Goal: Check status: Check status

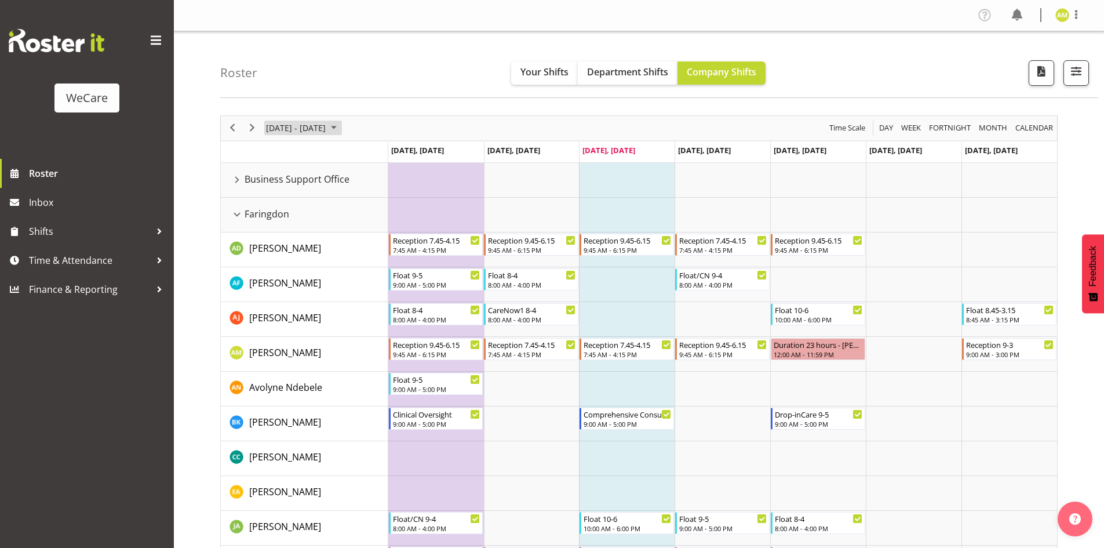
click at [327, 133] on span "[DATE] - [DATE]" at bounding box center [296, 128] width 62 height 14
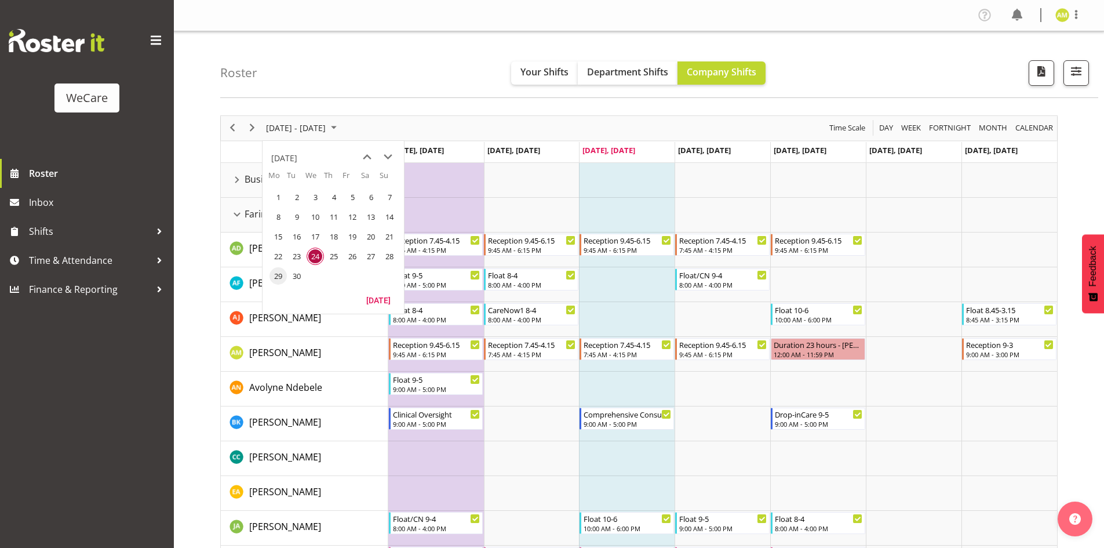
click at [277, 277] on span "29" at bounding box center [278, 275] width 17 height 17
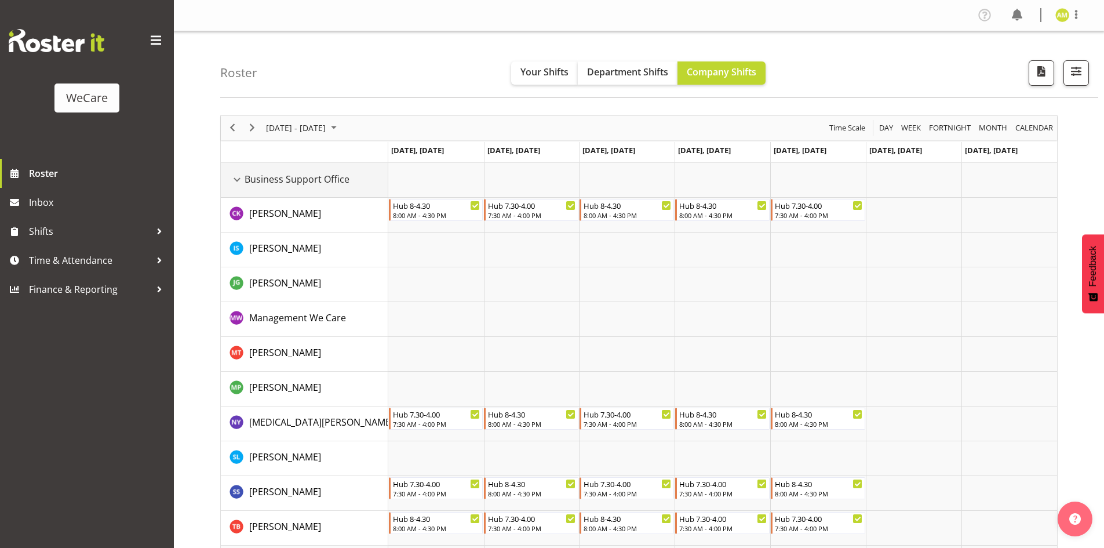
click at [239, 183] on div "Business Support Office resource" at bounding box center [237, 179] width 15 height 15
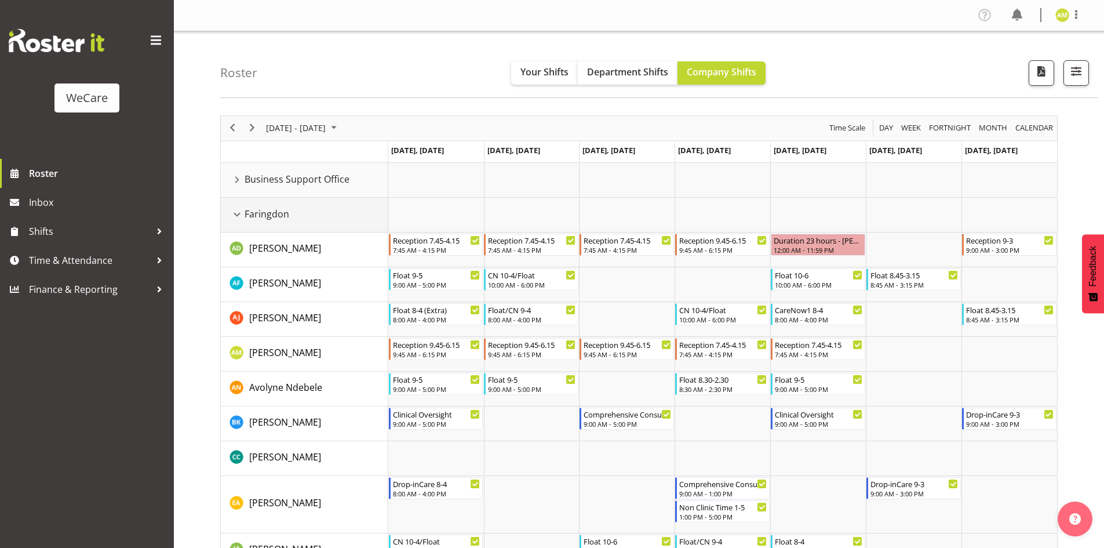
click at [236, 214] on div "Faringdon resource" at bounding box center [237, 214] width 15 height 15
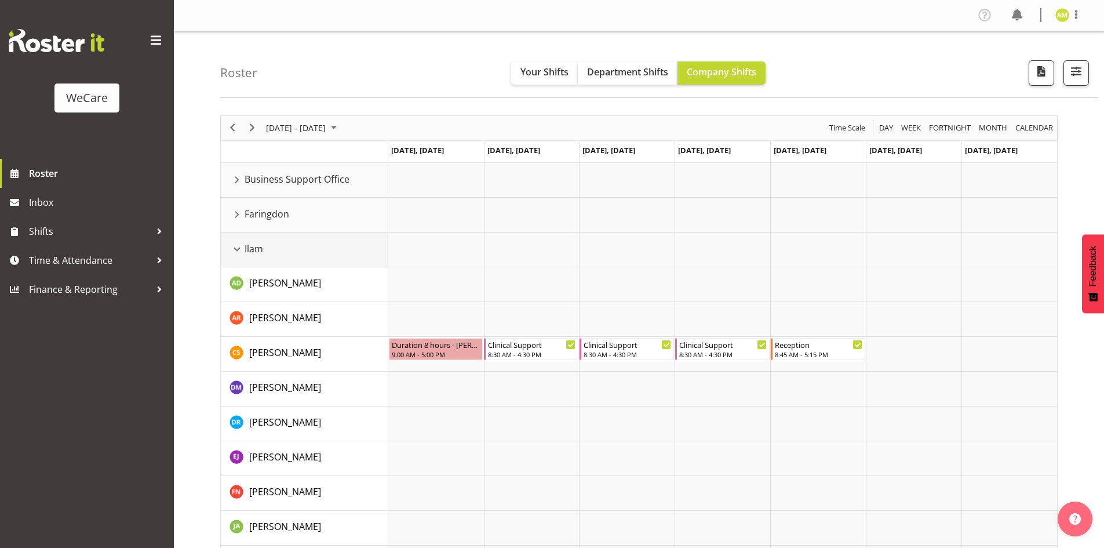
click at [232, 243] on div "Ilam resource" at bounding box center [237, 249] width 15 height 15
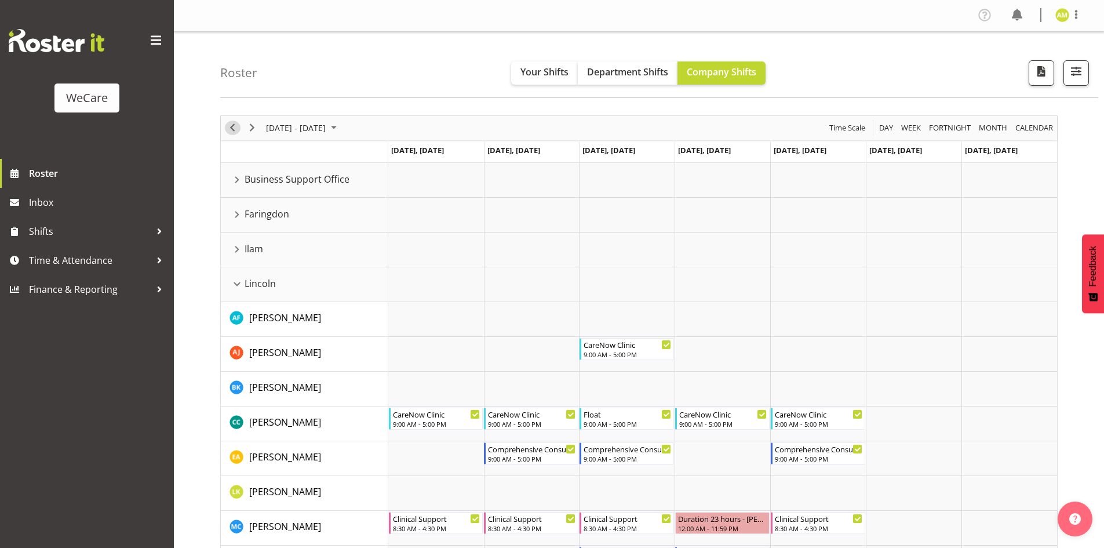
click at [230, 132] on span "Previous" at bounding box center [233, 128] width 14 height 14
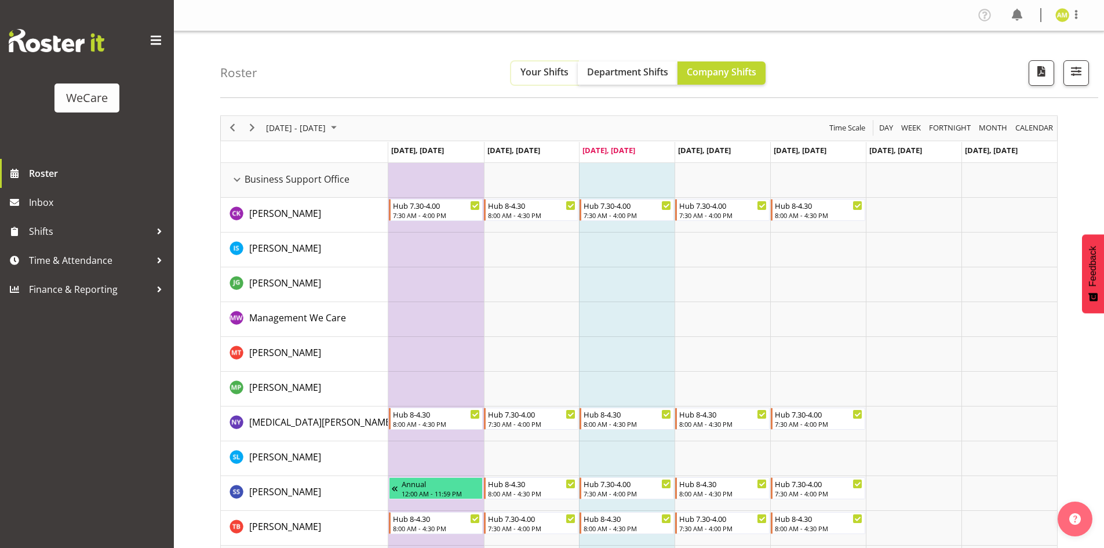
click at [558, 77] on span "Your Shifts" at bounding box center [545, 72] width 48 height 13
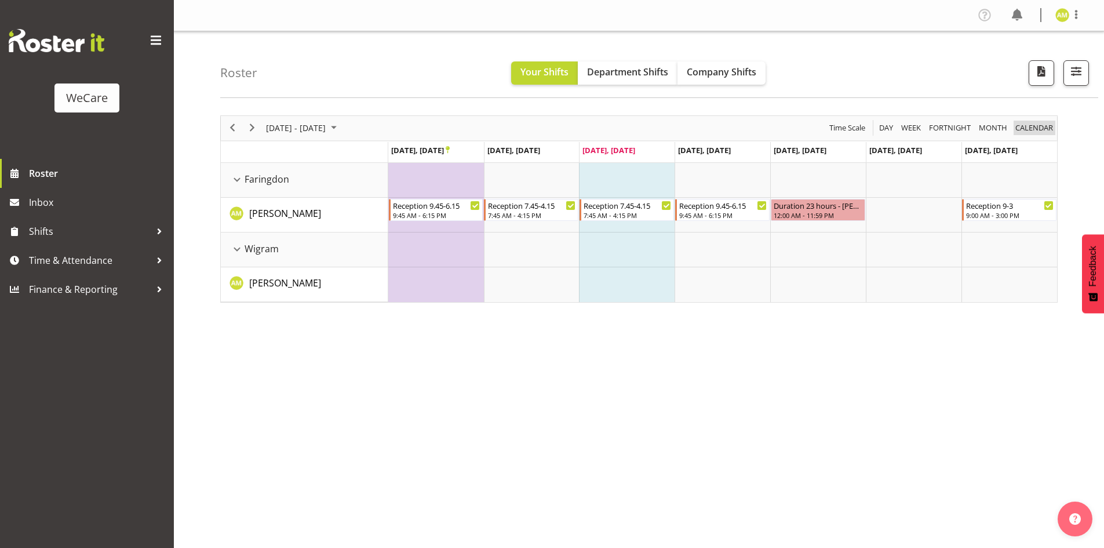
click at [1041, 127] on span "calendar" at bounding box center [1034, 128] width 40 height 14
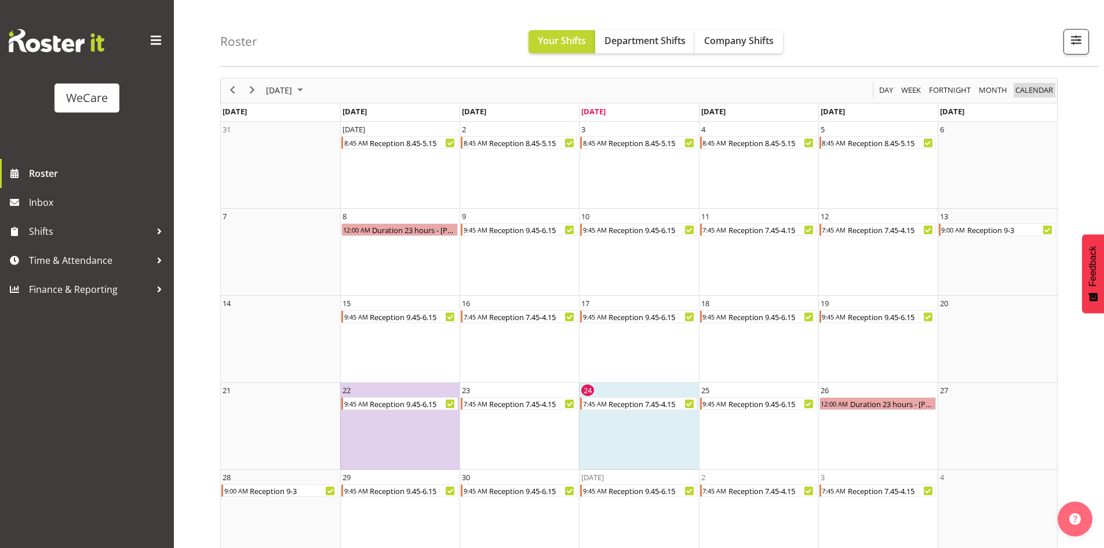
scroll to position [56, 0]
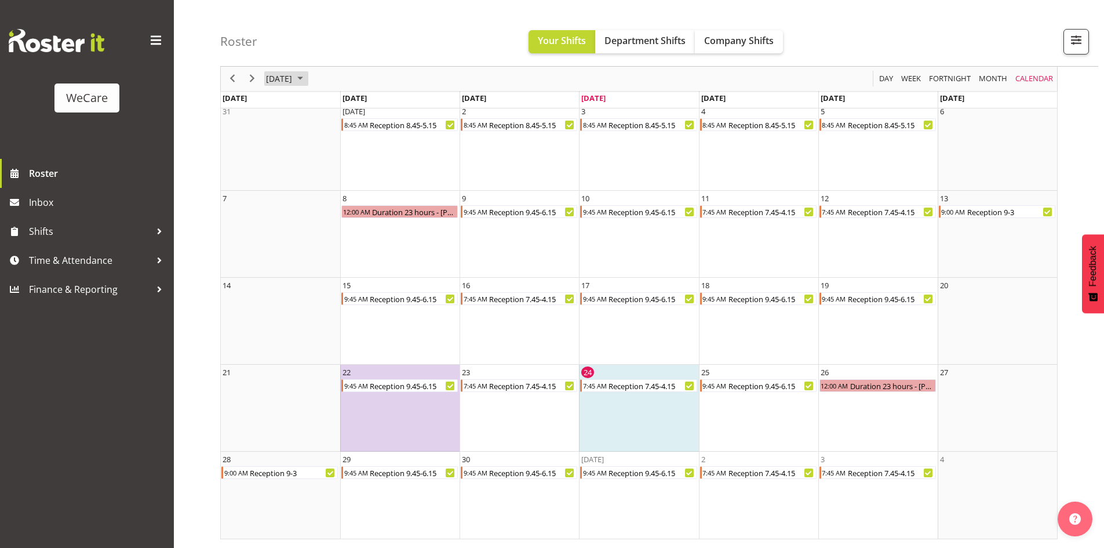
click at [293, 82] on span "[DATE]" at bounding box center [279, 79] width 28 height 14
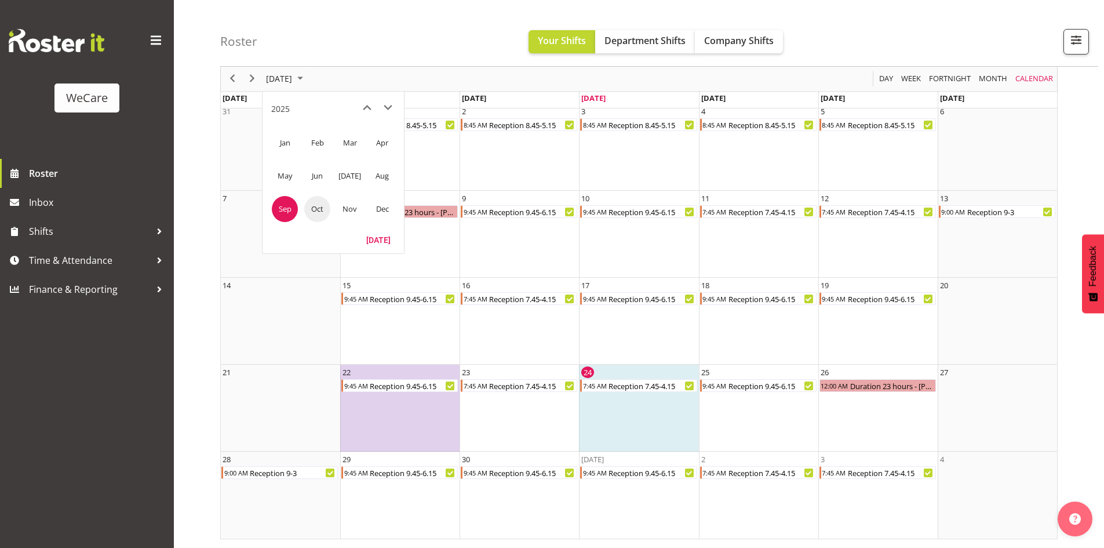
click at [321, 215] on span "Oct" at bounding box center [317, 209] width 26 height 26
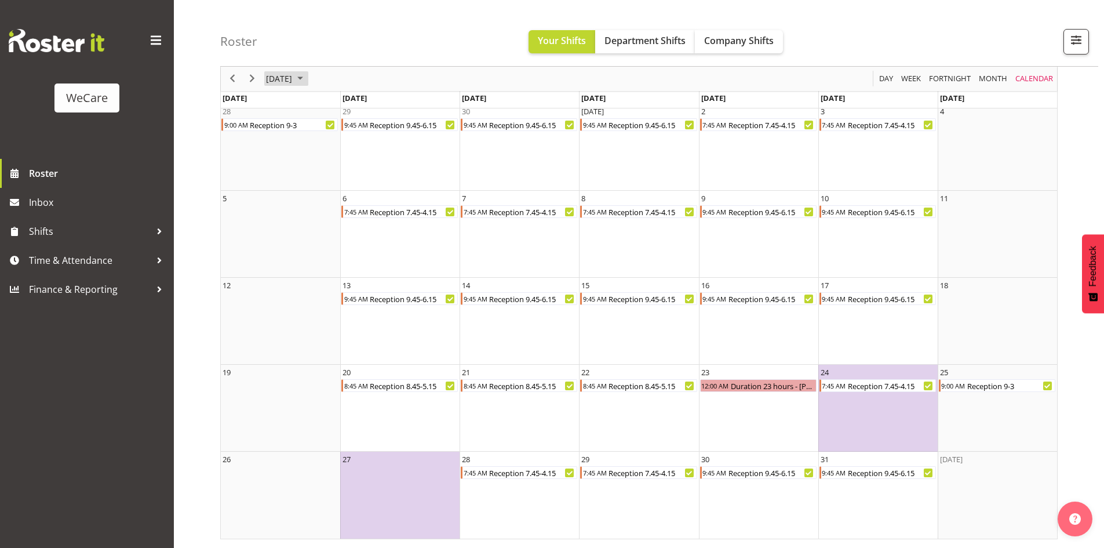
click at [293, 81] on span "[DATE]" at bounding box center [279, 79] width 28 height 14
click at [341, 214] on span "Nov" at bounding box center [350, 209] width 26 height 26
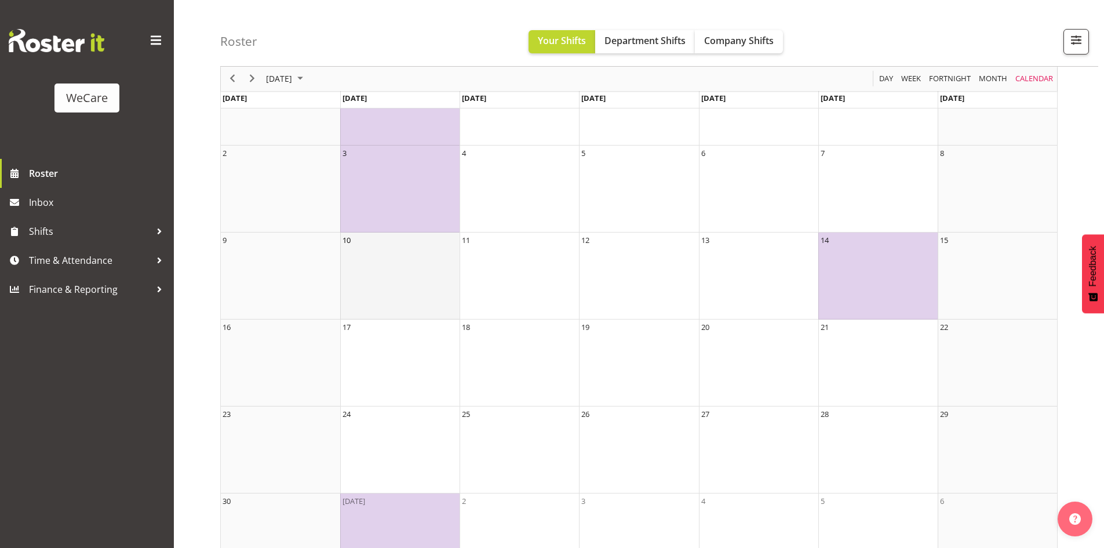
scroll to position [85, 0]
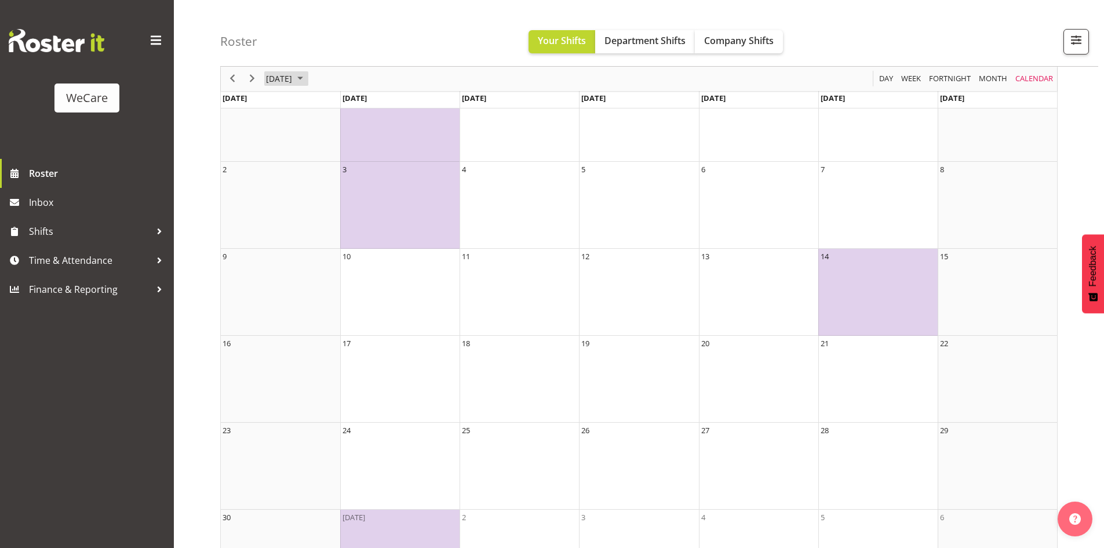
click at [293, 82] on span "[DATE]" at bounding box center [279, 79] width 28 height 14
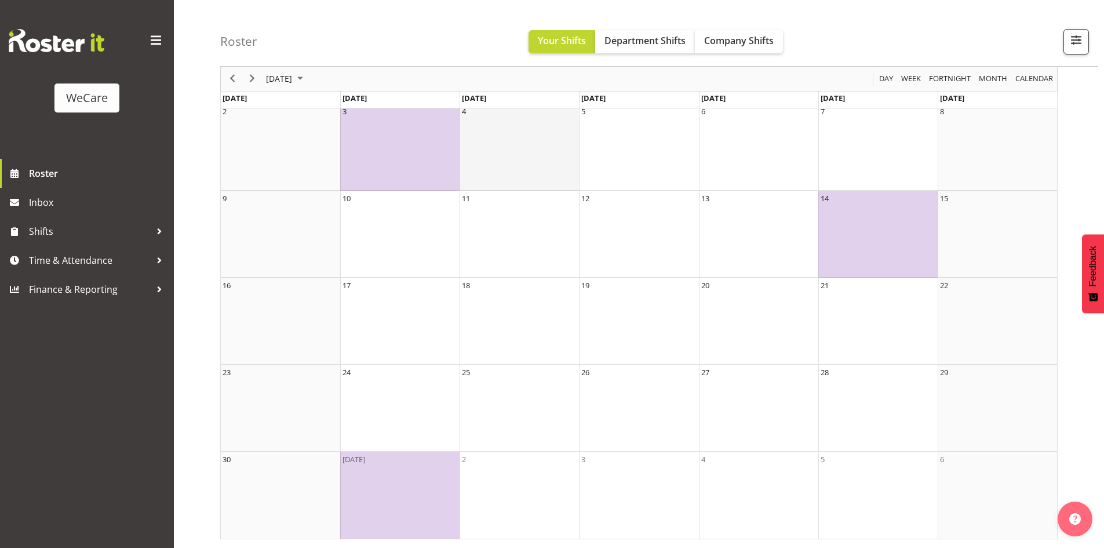
scroll to position [0, 0]
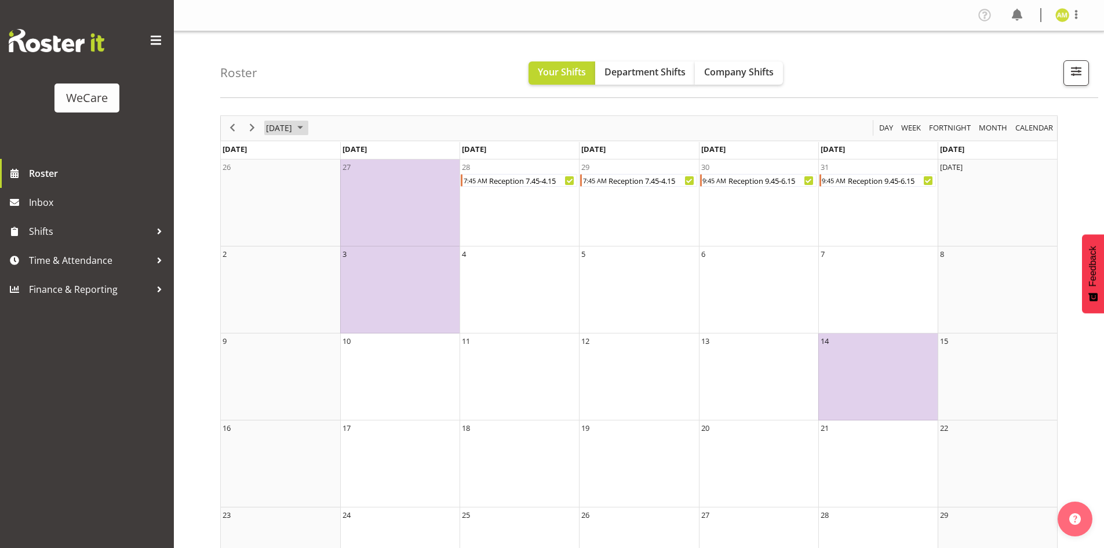
click at [293, 127] on span "[DATE]" at bounding box center [279, 128] width 28 height 14
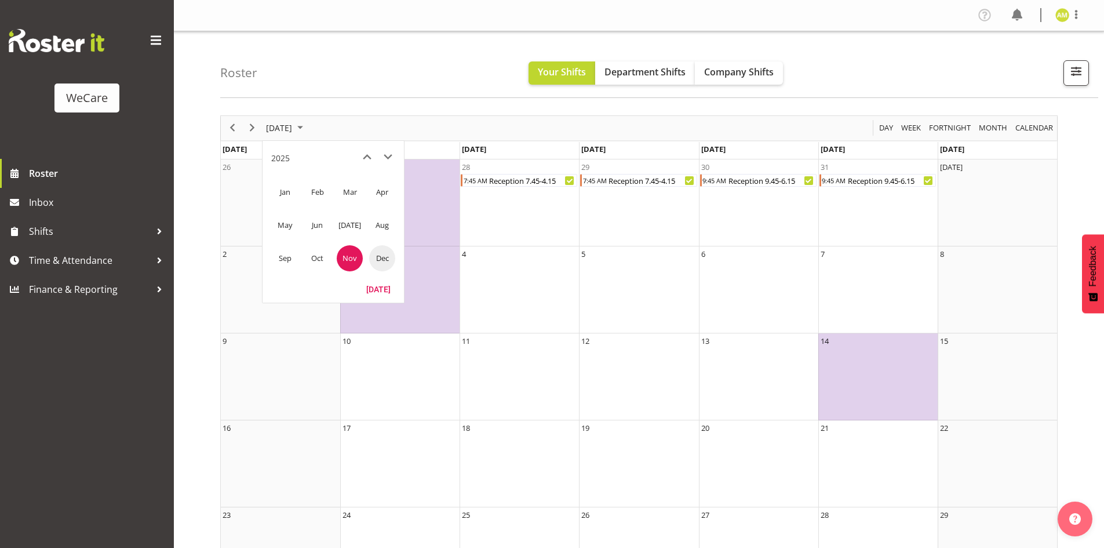
click at [386, 266] on span "Dec" at bounding box center [382, 258] width 26 height 26
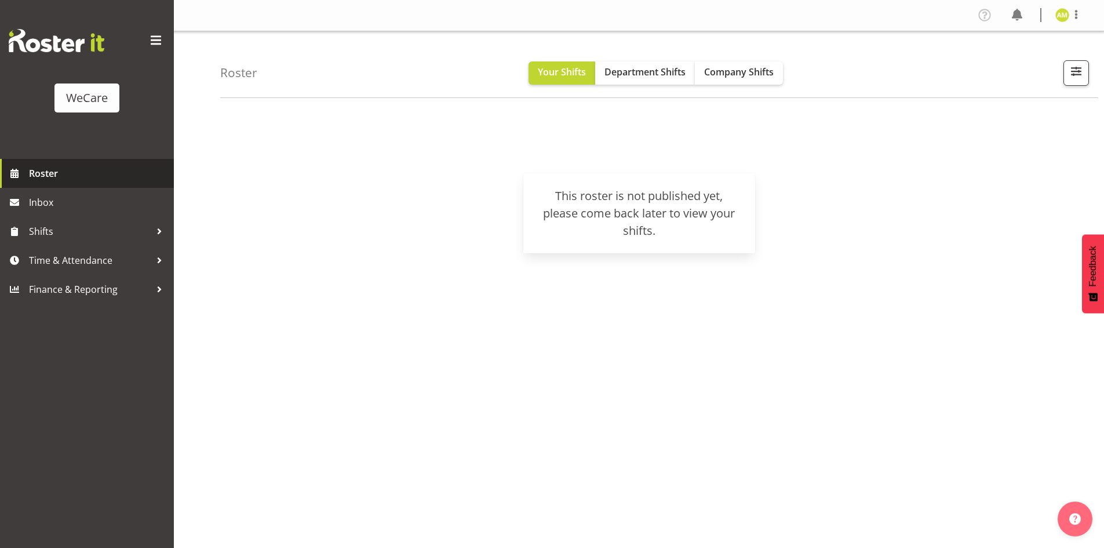
click at [43, 175] on span "Roster" at bounding box center [98, 173] width 139 height 17
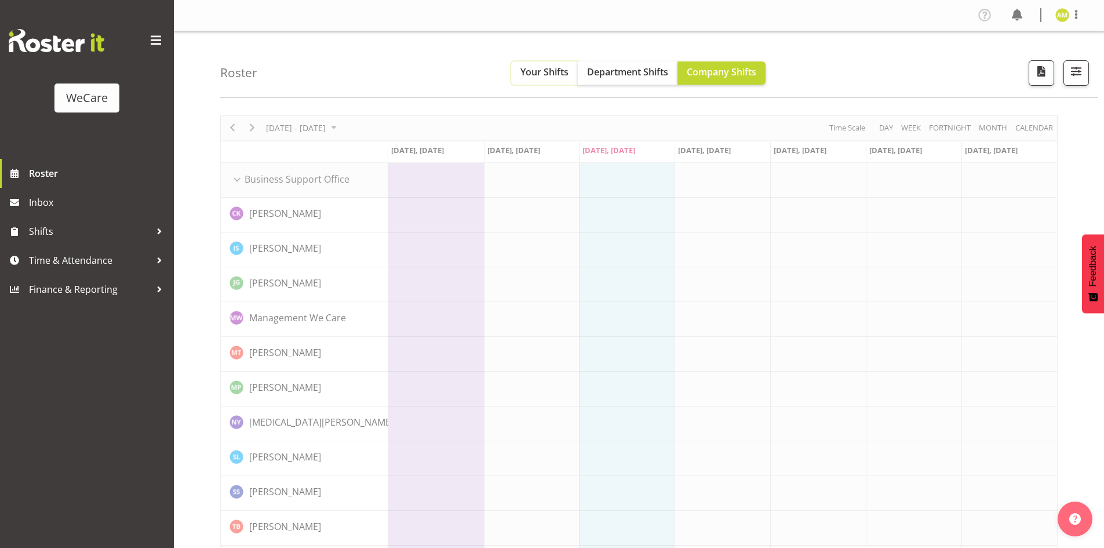
click at [545, 79] on button "Your Shifts" at bounding box center [544, 72] width 67 height 23
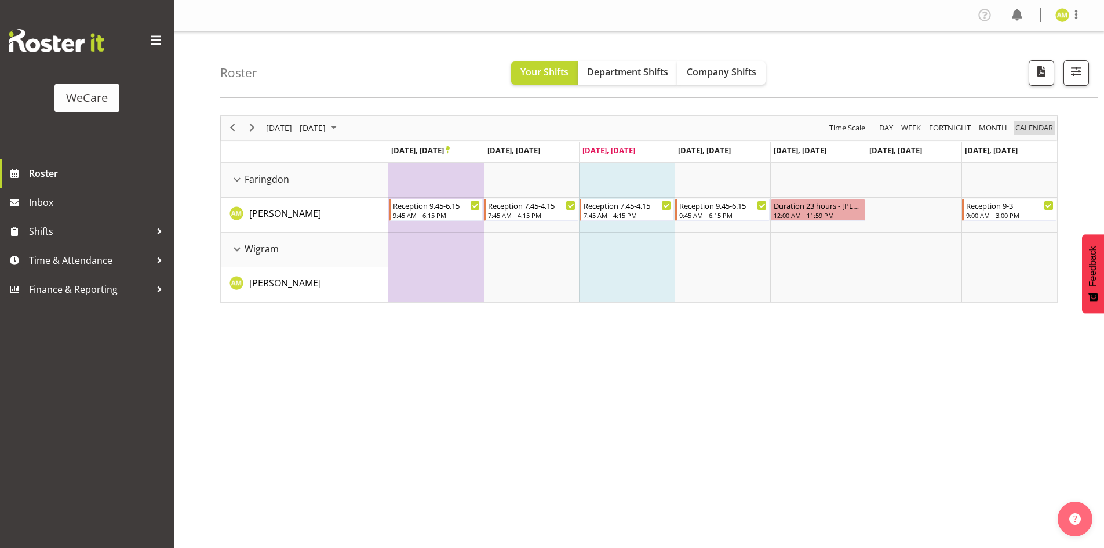
click at [1044, 125] on span "calendar" at bounding box center [1034, 128] width 40 height 14
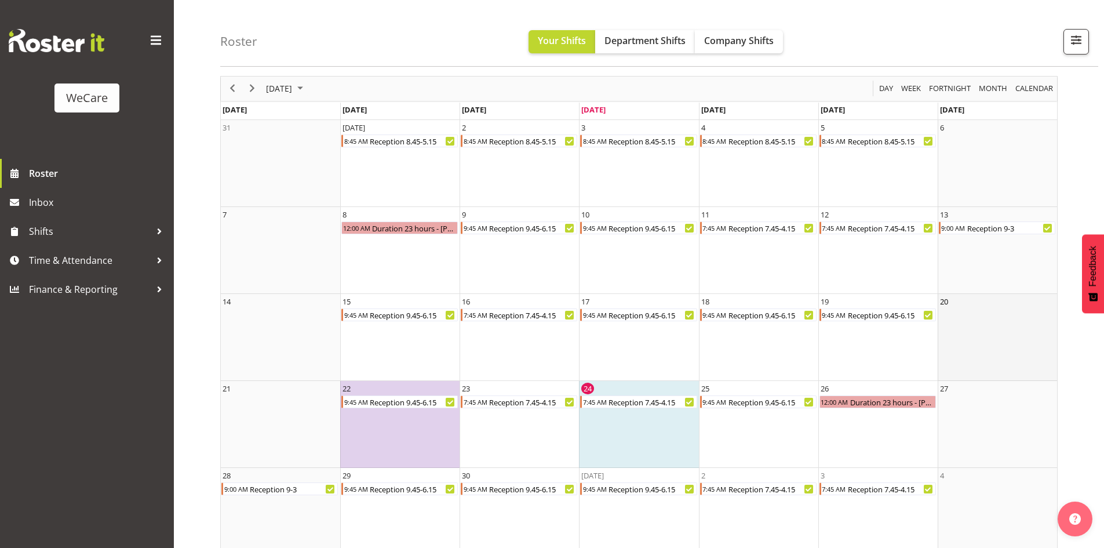
scroll to position [56, 0]
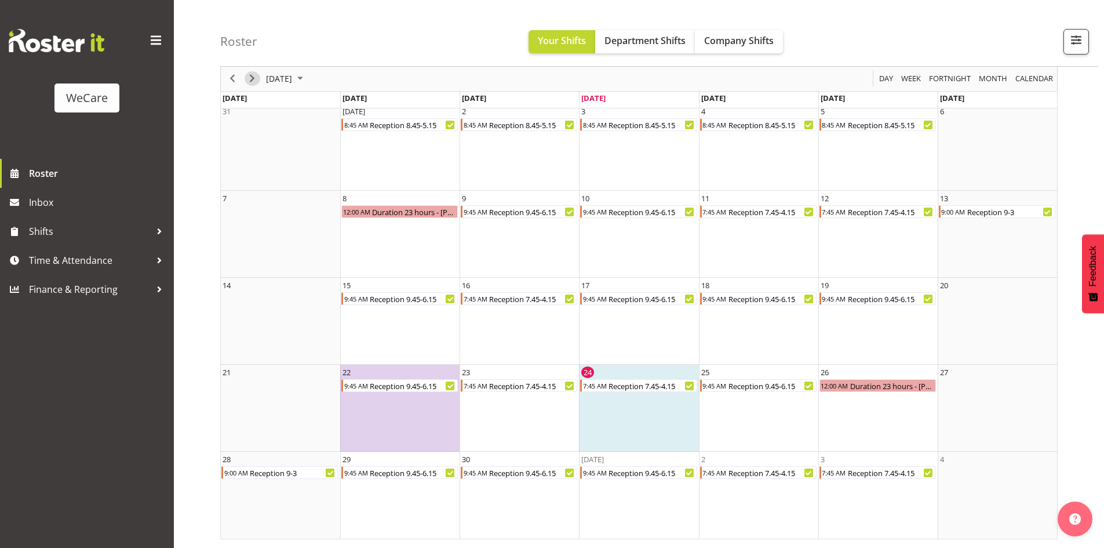
click at [256, 82] on span "Next" at bounding box center [252, 79] width 14 height 14
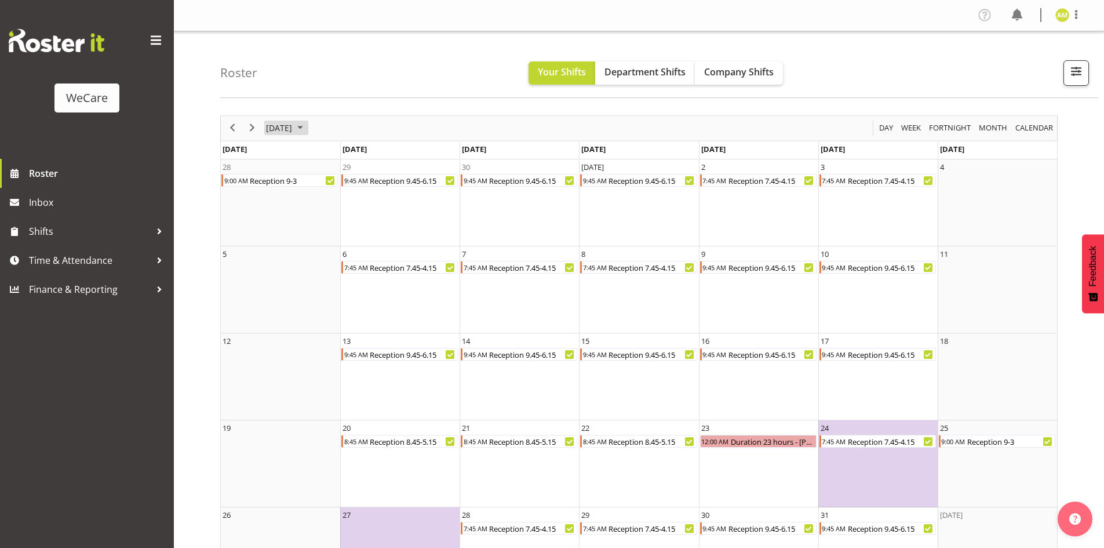
click at [293, 132] on span "[DATE]" at bounding box center [279, 128] width 28 height 14
click at [352, 262] on span "Nov" at bounding box center [350, 258] width 26 height 26
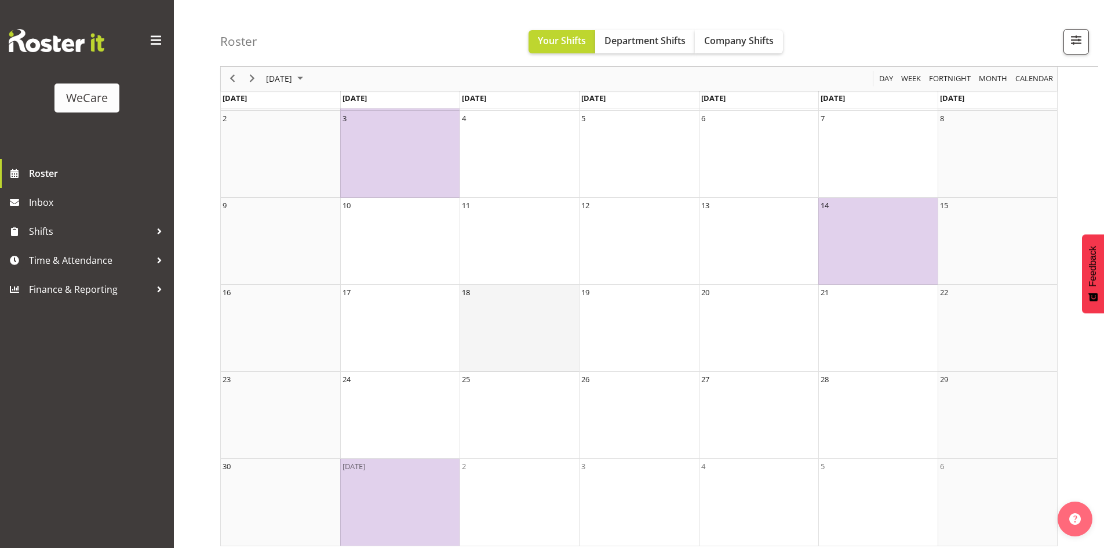
scroll to position [143, 0]
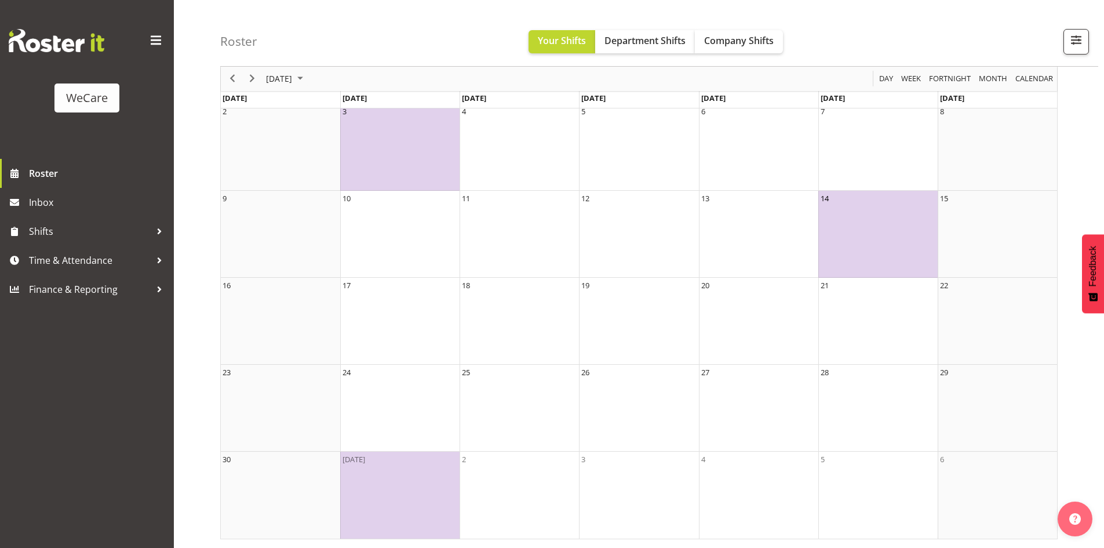
click at [849, 250] on td "14" at bounding box center [878, 234] width 119 height 87
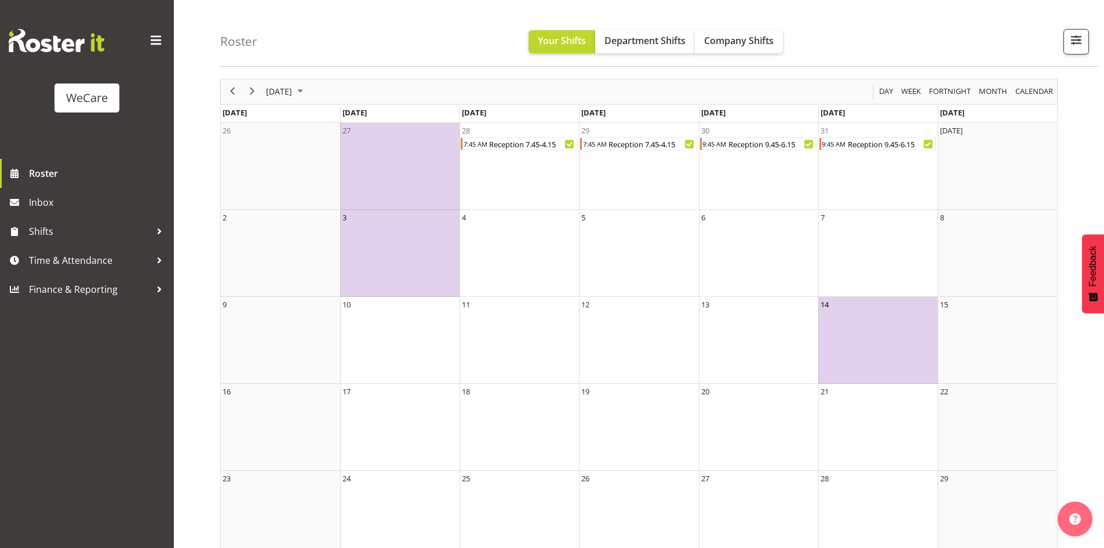
scroll to position [27, 0]
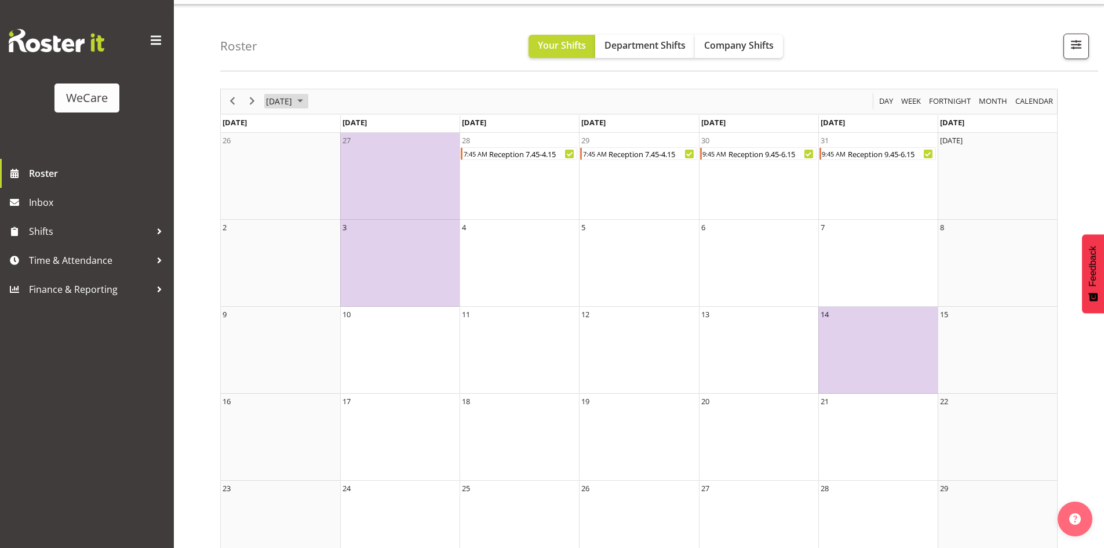
click at [293, 104] on span "[DATE]" at bounding box center [279, 101] width 28 height 14
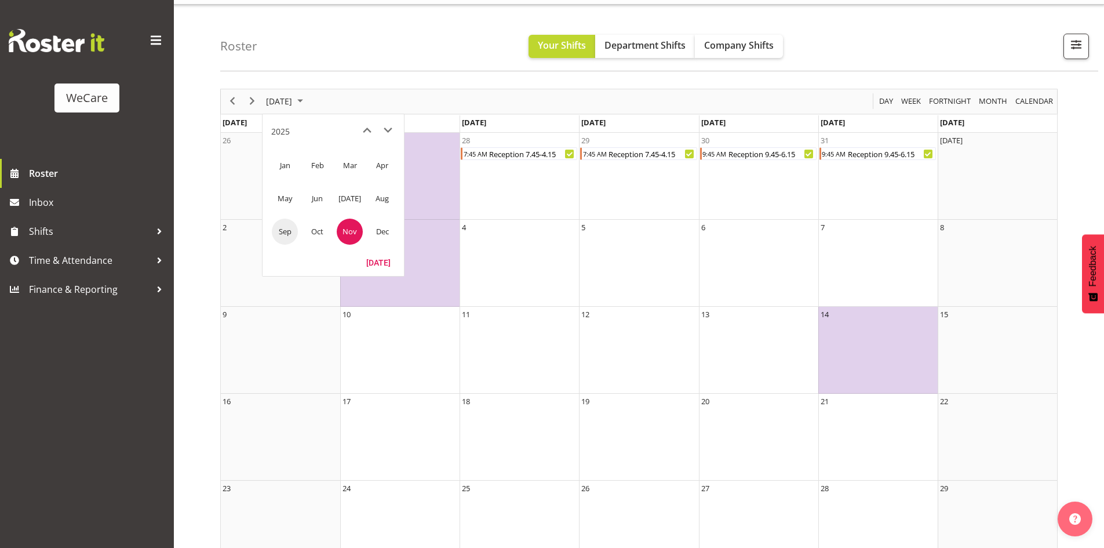
click at [289, 227] on span "Sep" at bounding box center [285, 232] width 26 height 26
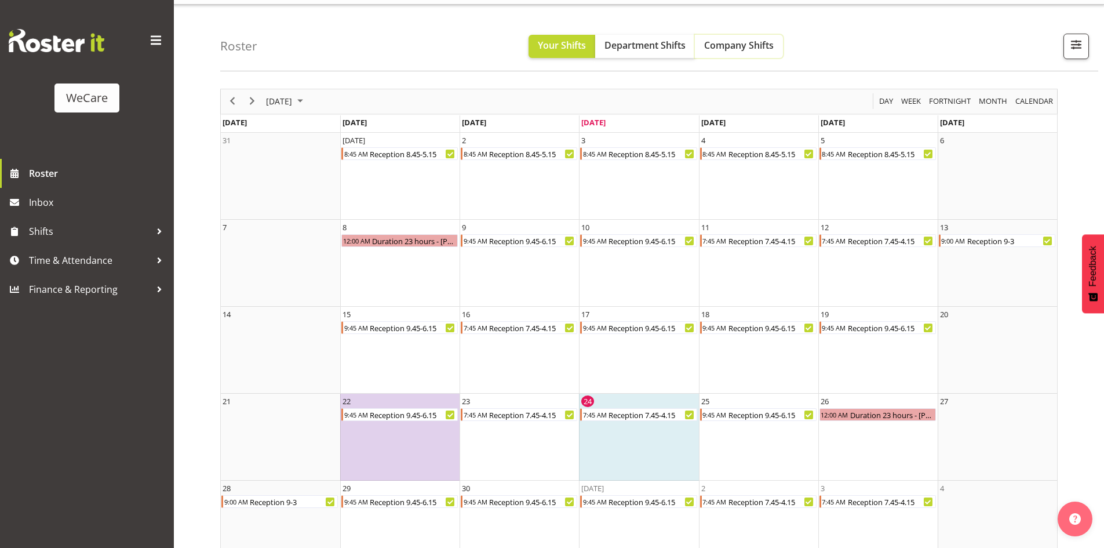
click at [738, 53] on button "Company Shifts" at bounding box center [739, 46] width 88 height 23
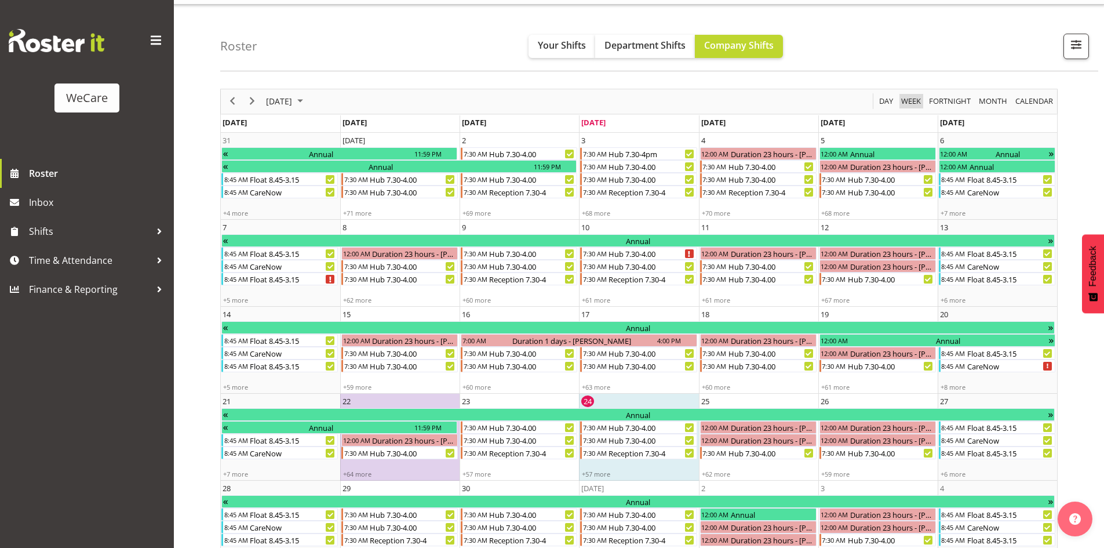
click at [910, 104] on span "Week" at bounding box center [911, 101] width 22 height 14
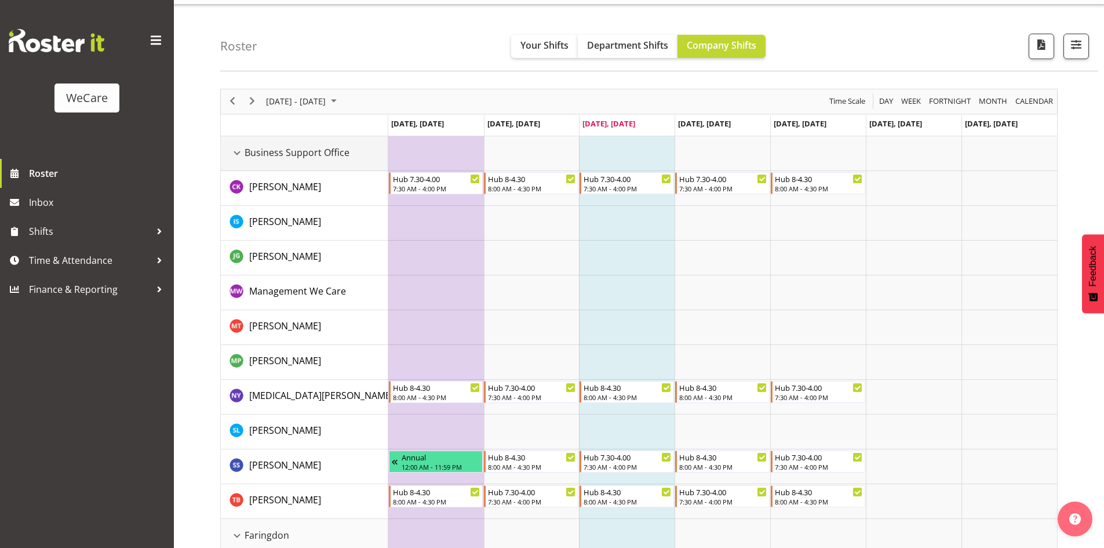
click at [237, 151] on div "Business Support Office resource" at bounding box center [237, 153] width 15 height 15
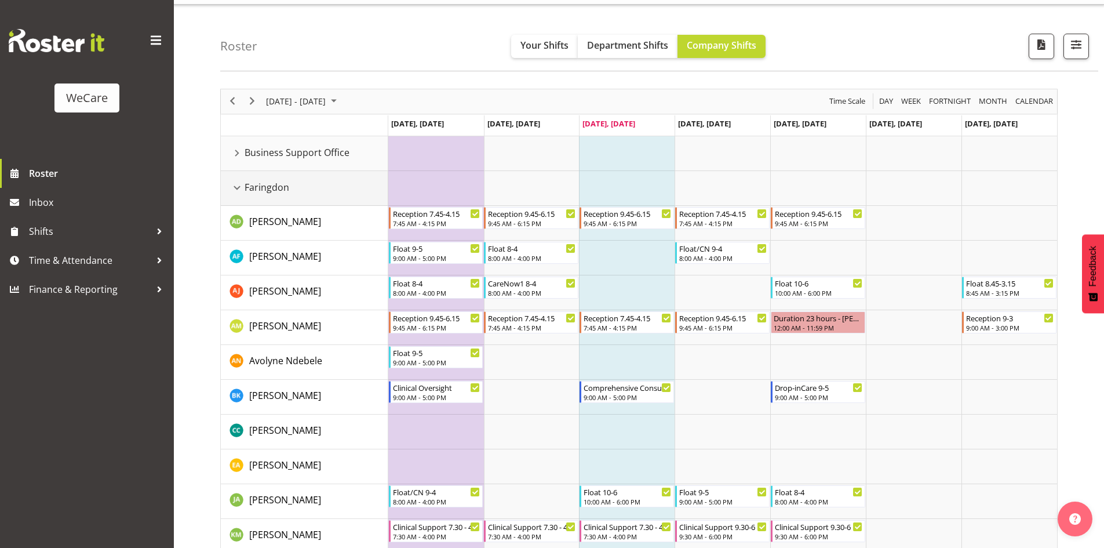
click at [234, 183] on div "Faringdon resource" at bounding box center [237, 187] width 15 height 15
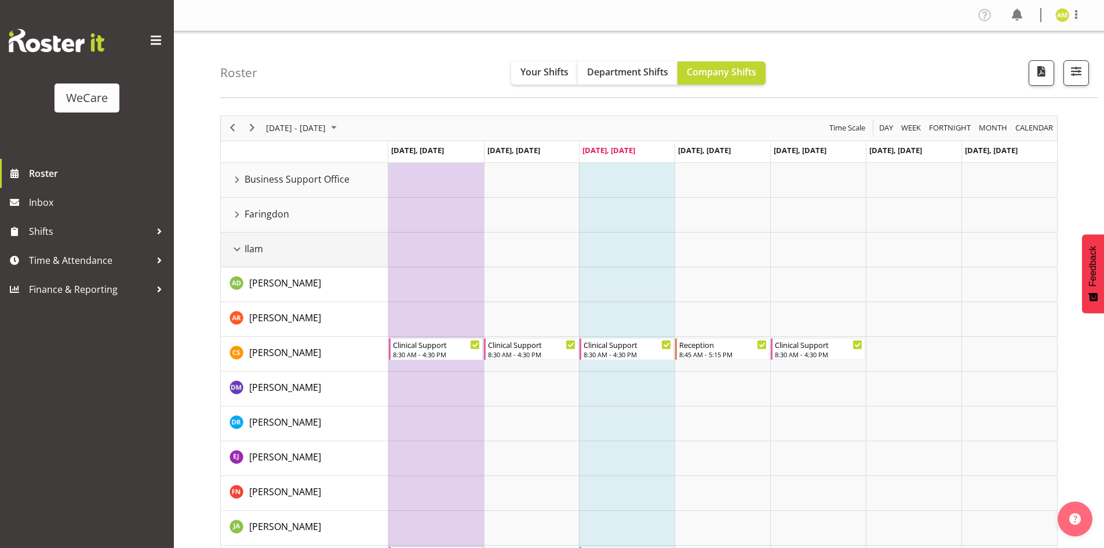
click at [232, 253] on div "Ilam resource" at bounding box center [237, 249] width 15 height 15
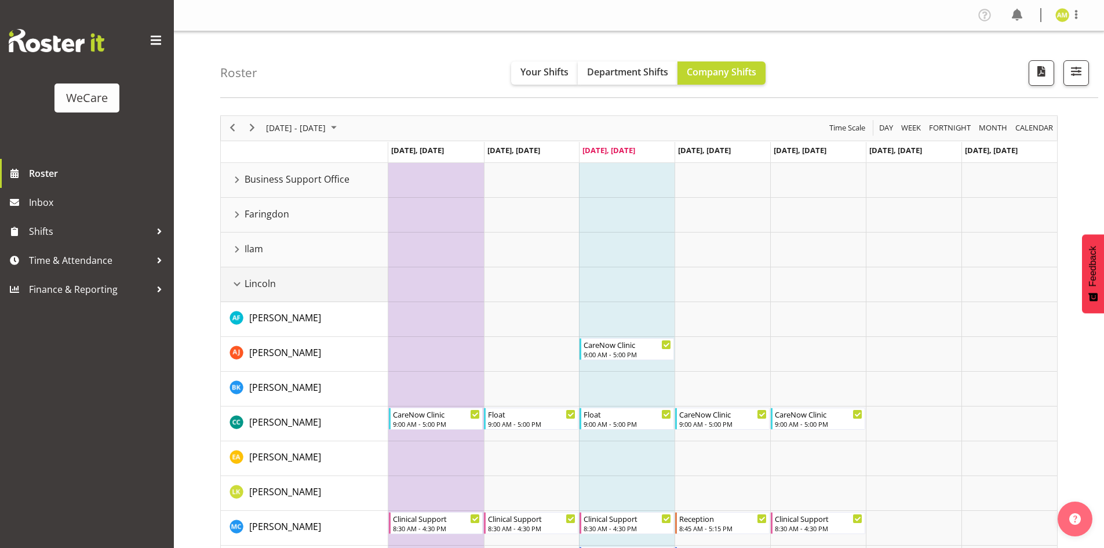
click at [238, 283] on div "Lincoln resource" at bounding box center [237, 284] width 15 height 15
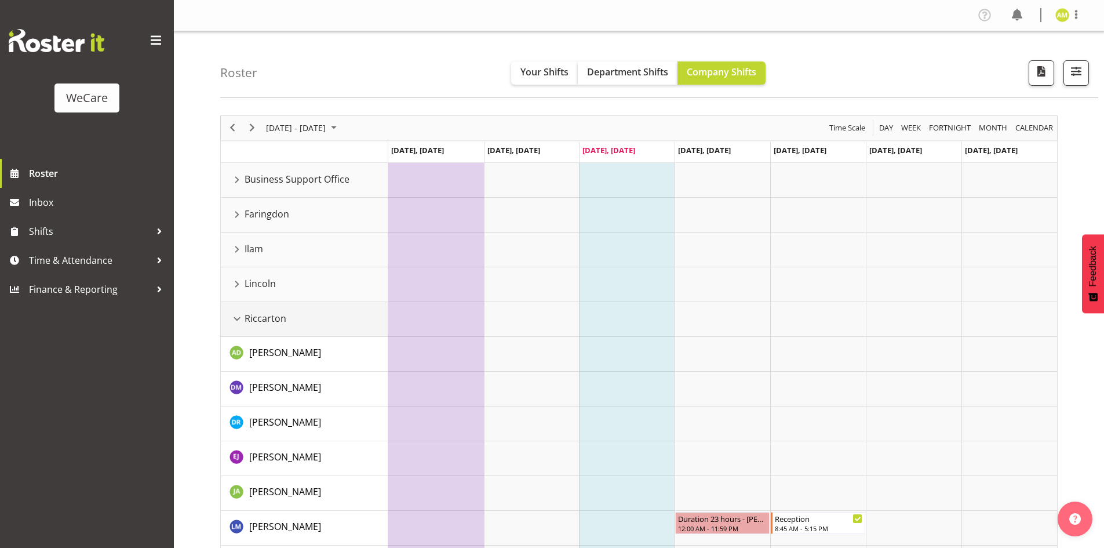
click at [239, 315] on div "Riccarton resource" at bounding box center [237, 318] width 15 height 15
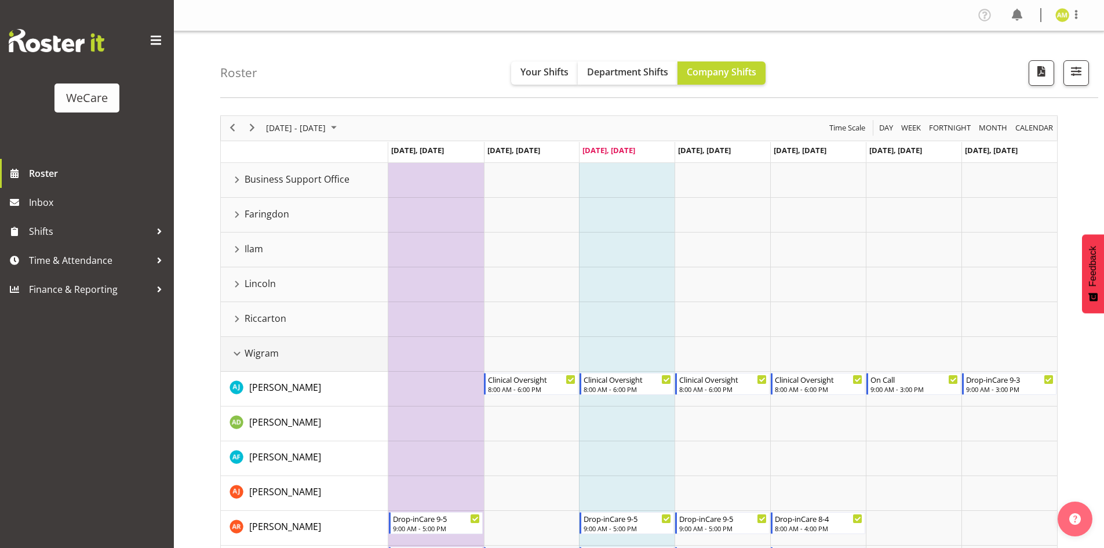
click at [238, 351] on div "Wigram resource" at bounding box center [237, 353] width 15 height 15
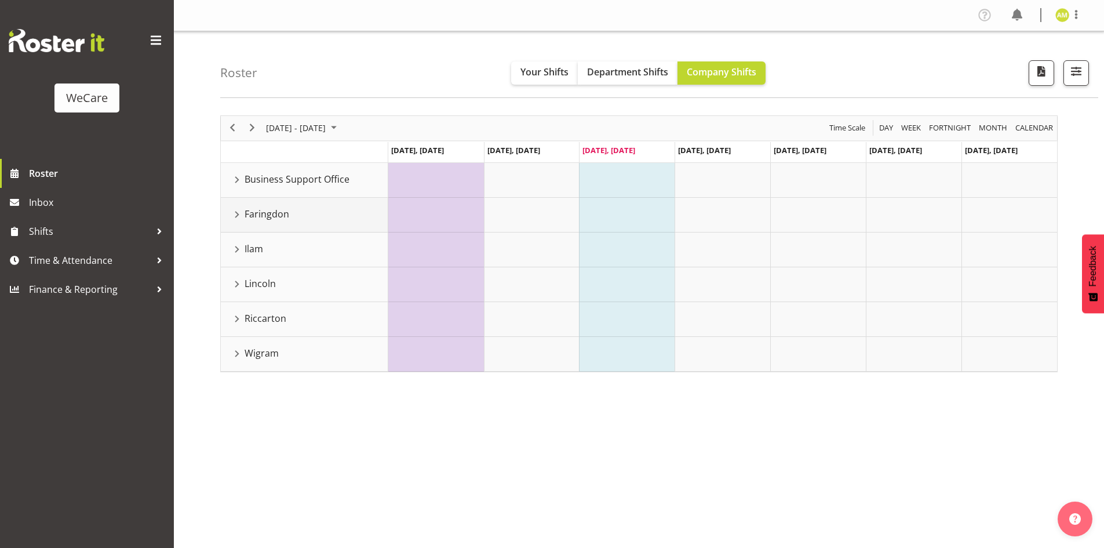
click at [238, 217] on div "Faringdon resource" at bounding box center [237, 214] width 15 height 15
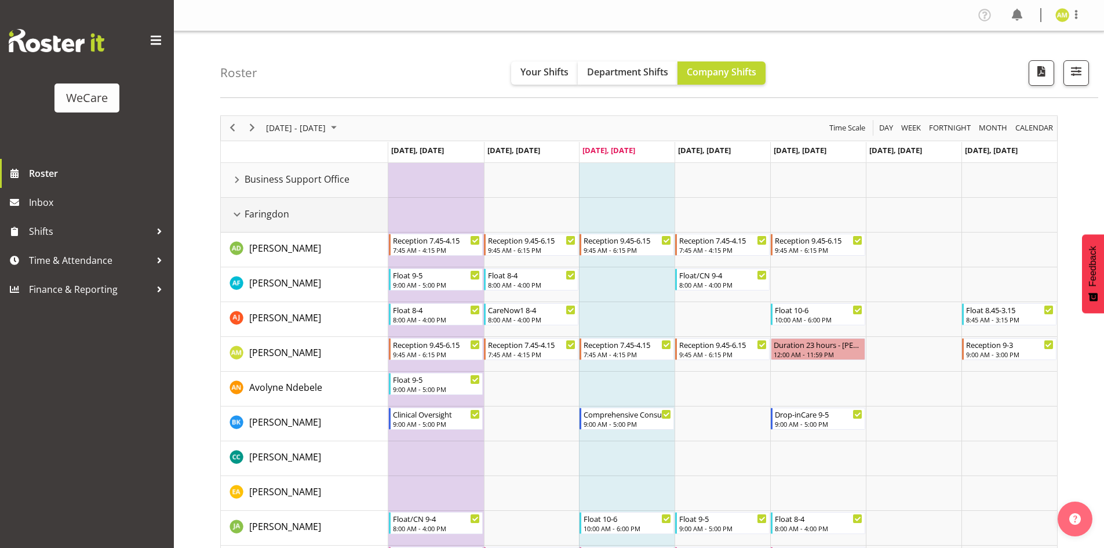
click at [235, 210] on div "Faringdon resource" at bounding box center [237, 214] width 15 height 15
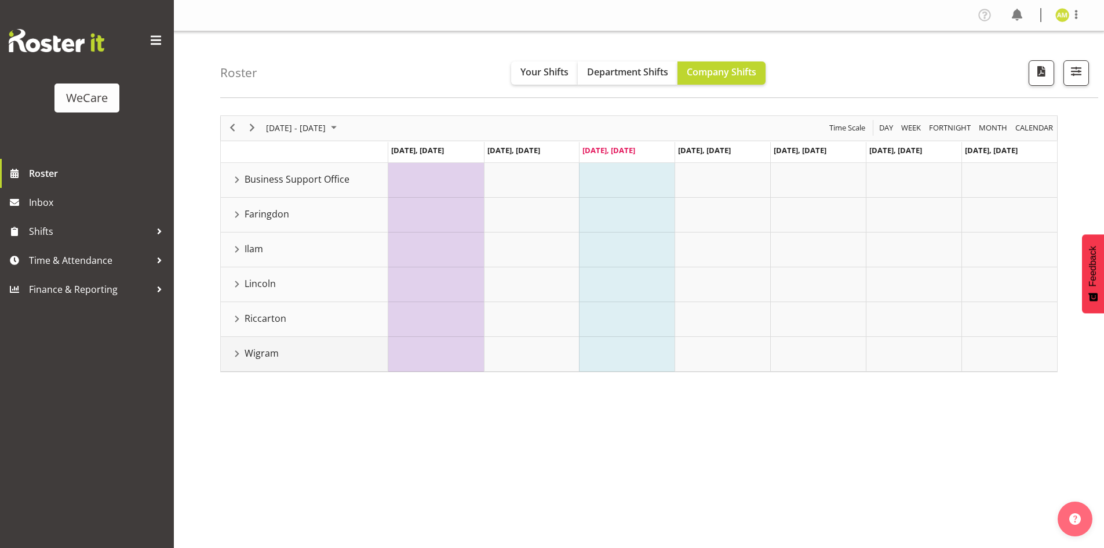
click at [236, 357] on div "Wigram resource" at bounding box center [237, 353] width 15 height 15
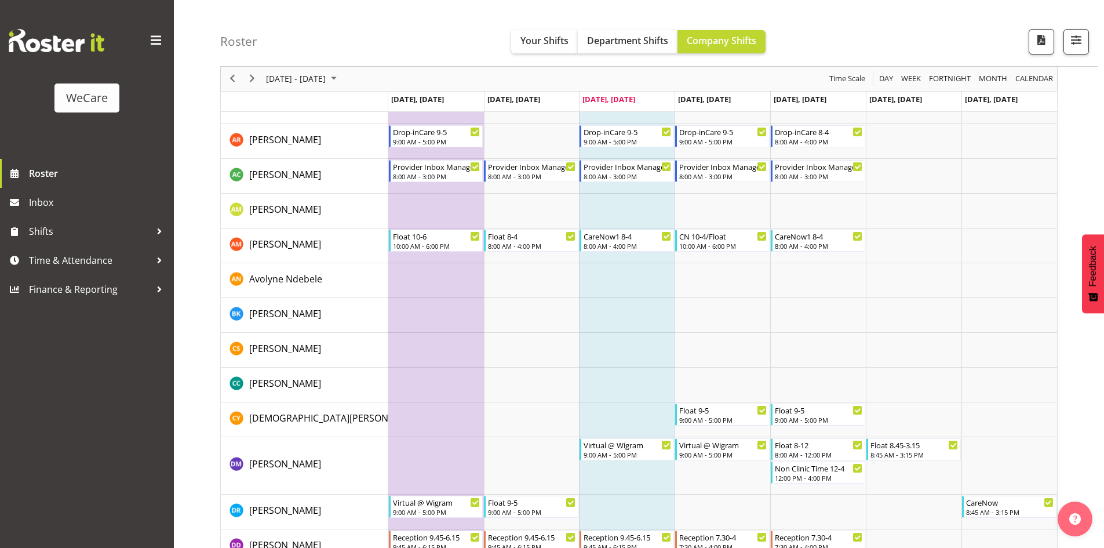
scroll to position [192, 0]
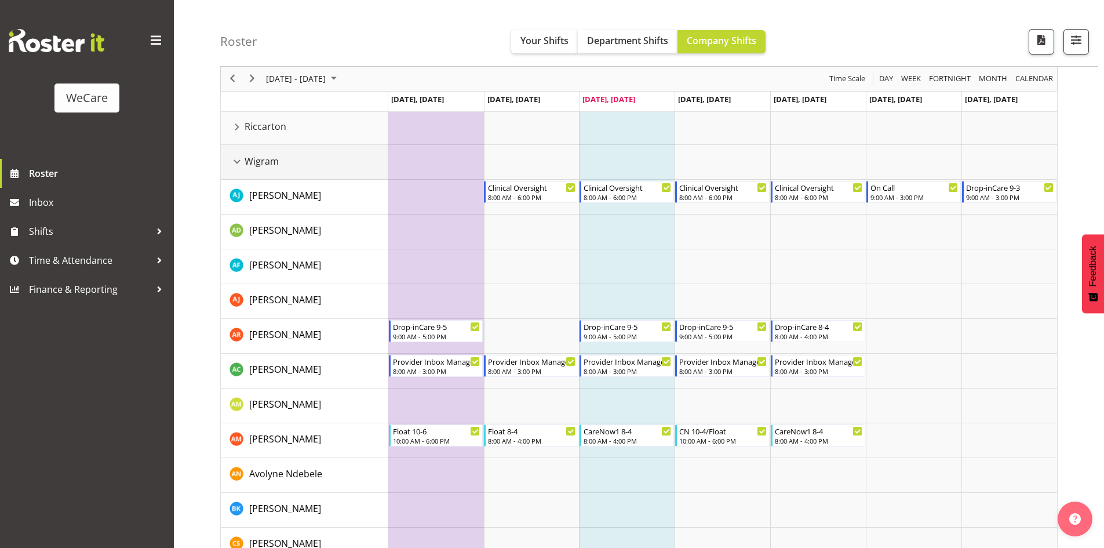
click at [234, 159] on div "Wigram resource" at bounding box center [237, 161] width 15 height 15
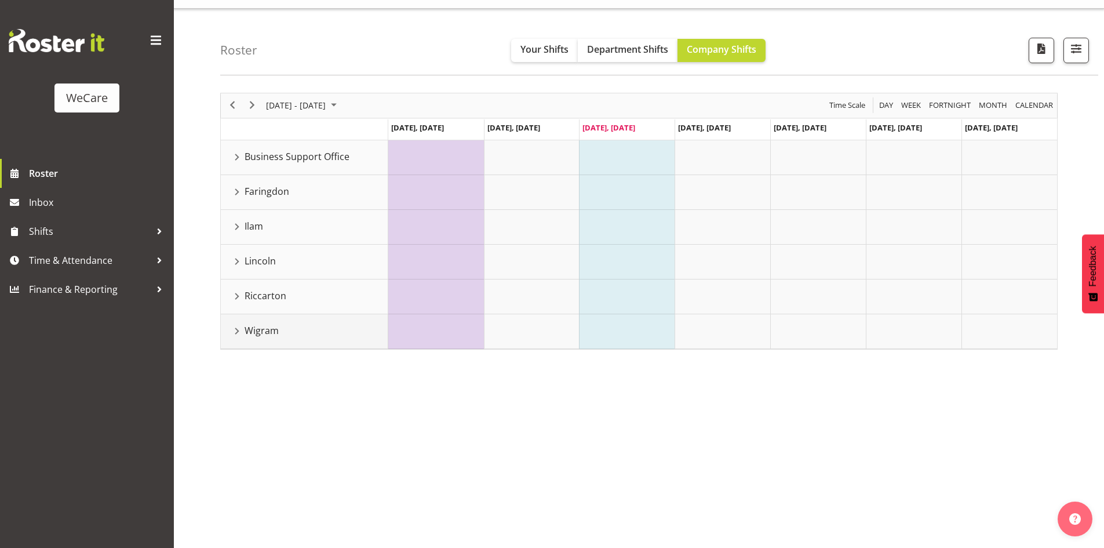
scroll to position [23, 0]
click at [233, 191] on div "Faringdon resource" at bounding box center [237, 191] width 15 height 15
